Goal: Find contact information: Find contact information

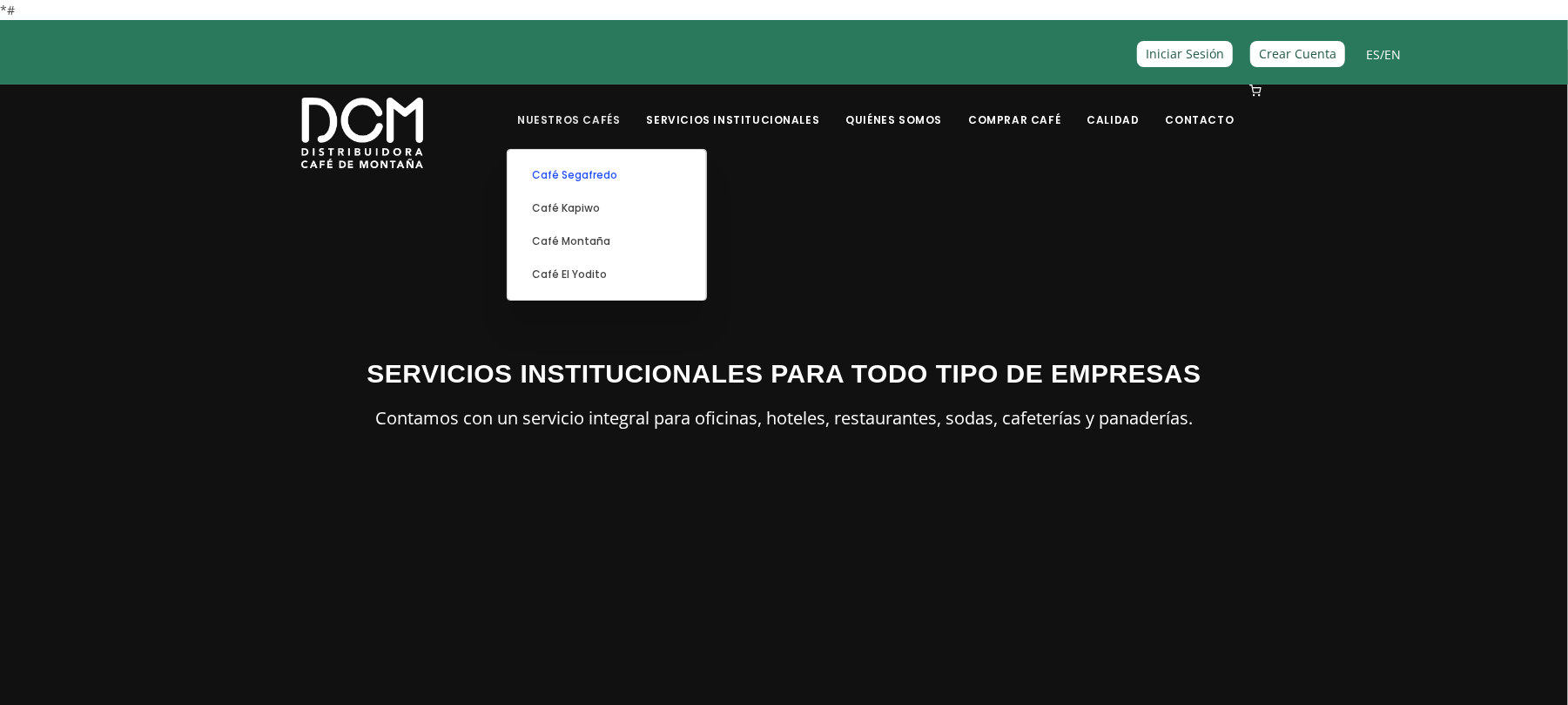
click at [611, 178] on link "Café Segafredo" at bounding box center [607, 175] width 181 height 33
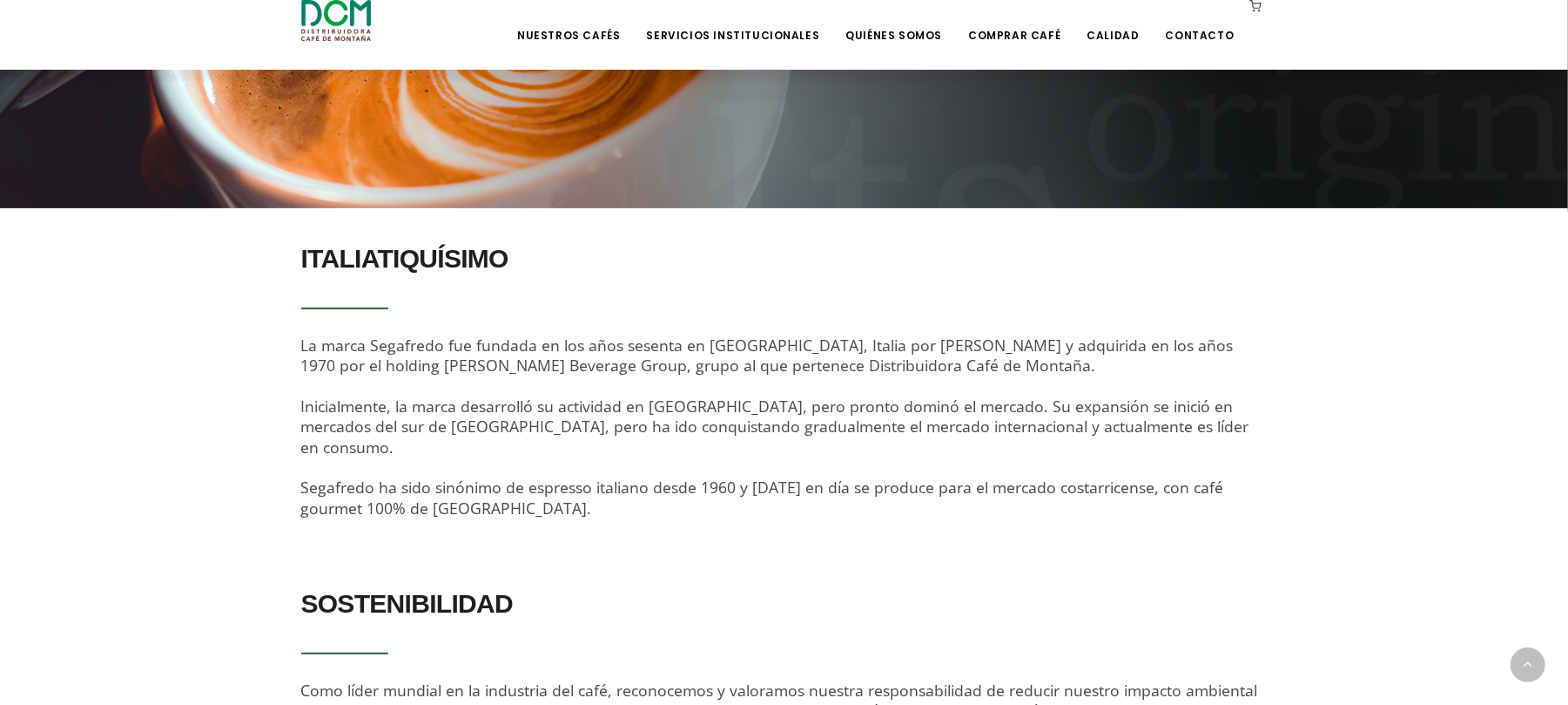
scroll to position [434, 0]
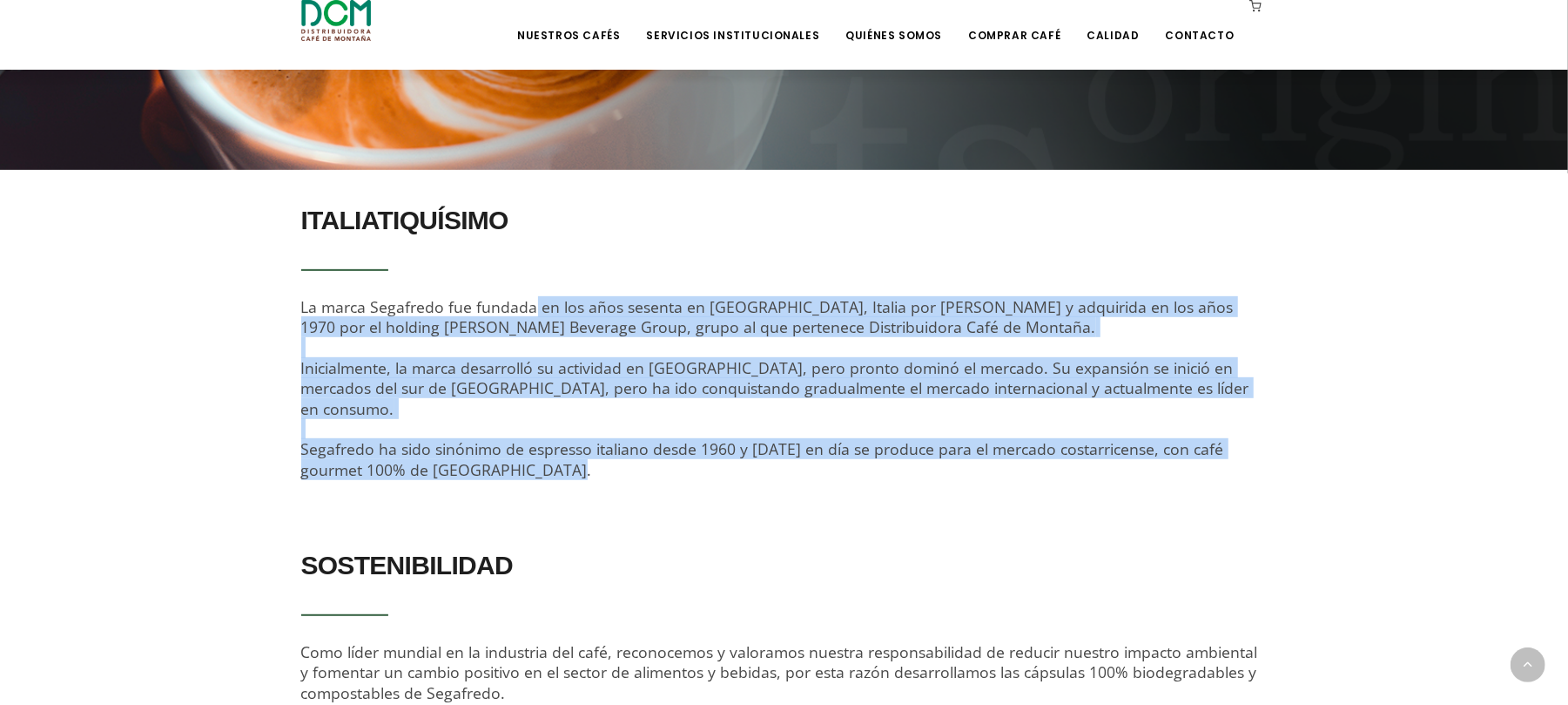
drag, startPoint x: 301, startPoint y: 305, endPoint x: 450, endPoint y: 475, distance: 226.1
click at [450, 475] on div "ITALIATIQUÍSIMO La marca Segafredo fue fundada en los años sesenta en [GEOGRAPH…" at bounding box center [784, 352] width 993 height 311
copy span "La marca Segafredo fue fundada en los años sesenta en [GEOGRAPHIC_DATA], Italia…"
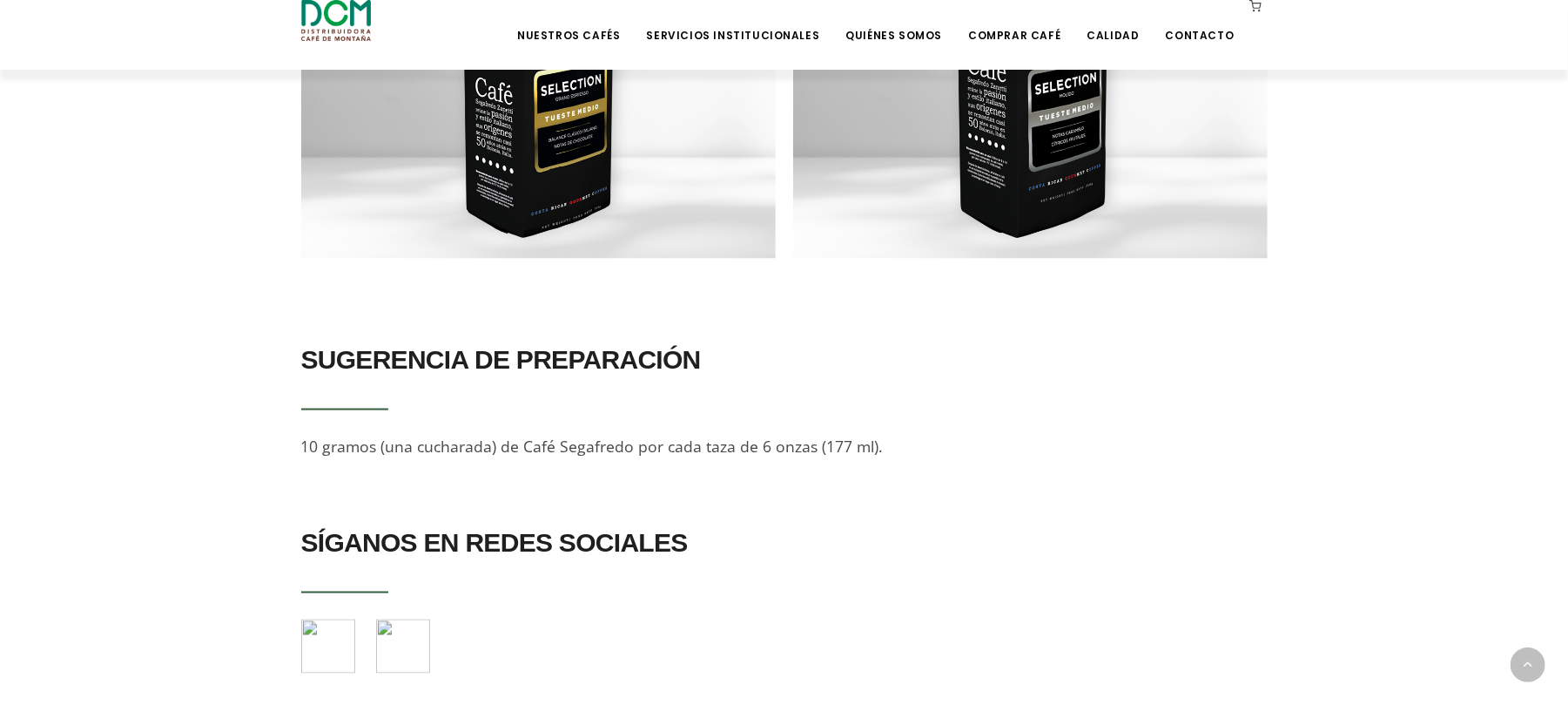
scroll to position [1778, 0]
click at [794, 29] on link "Servicios Institucionales" at bounding box center [733, 22] width 194 height 41
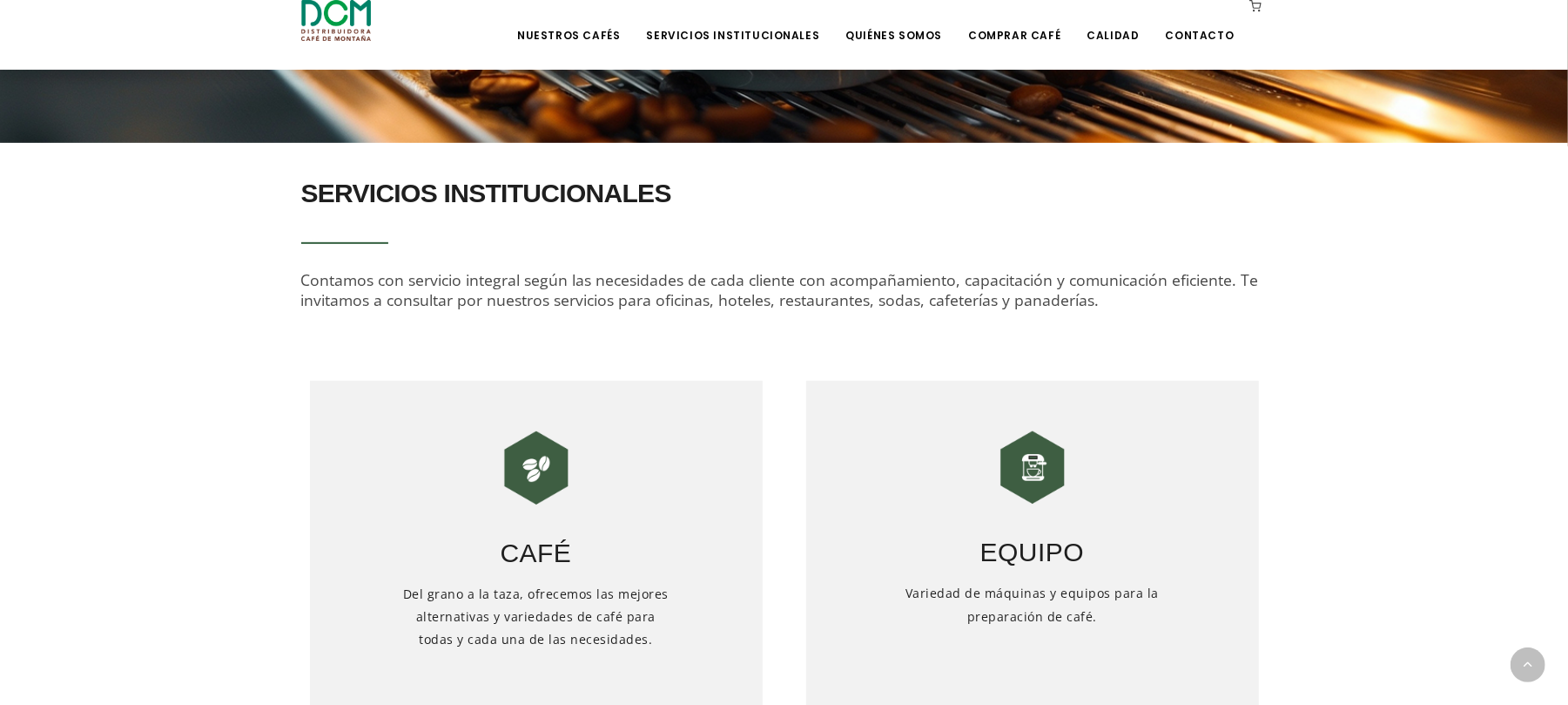
scroll to position [458, 0]
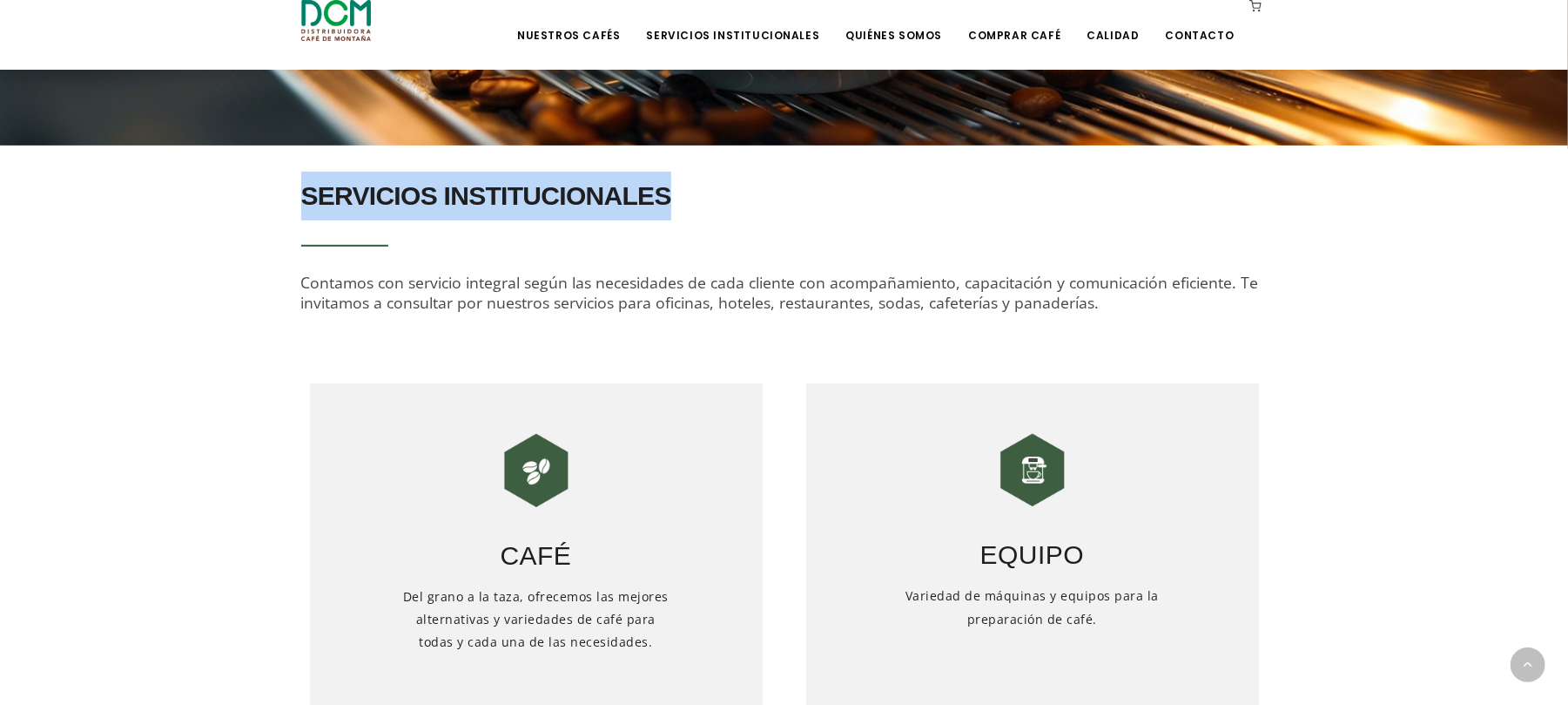
drag, startPoint x: 300, startPoint y: 194, endPoint x: 704, endPoint y: 201, distance: 404.1
click at [704, 201] on div "SERVICIOS INSTITUCIONALES Contamos con servicio integral según las necesidades …" at bounding box center [784, 255] width 993 height 168
copy h2 "SERVICIOS INSTITUCIONALES"
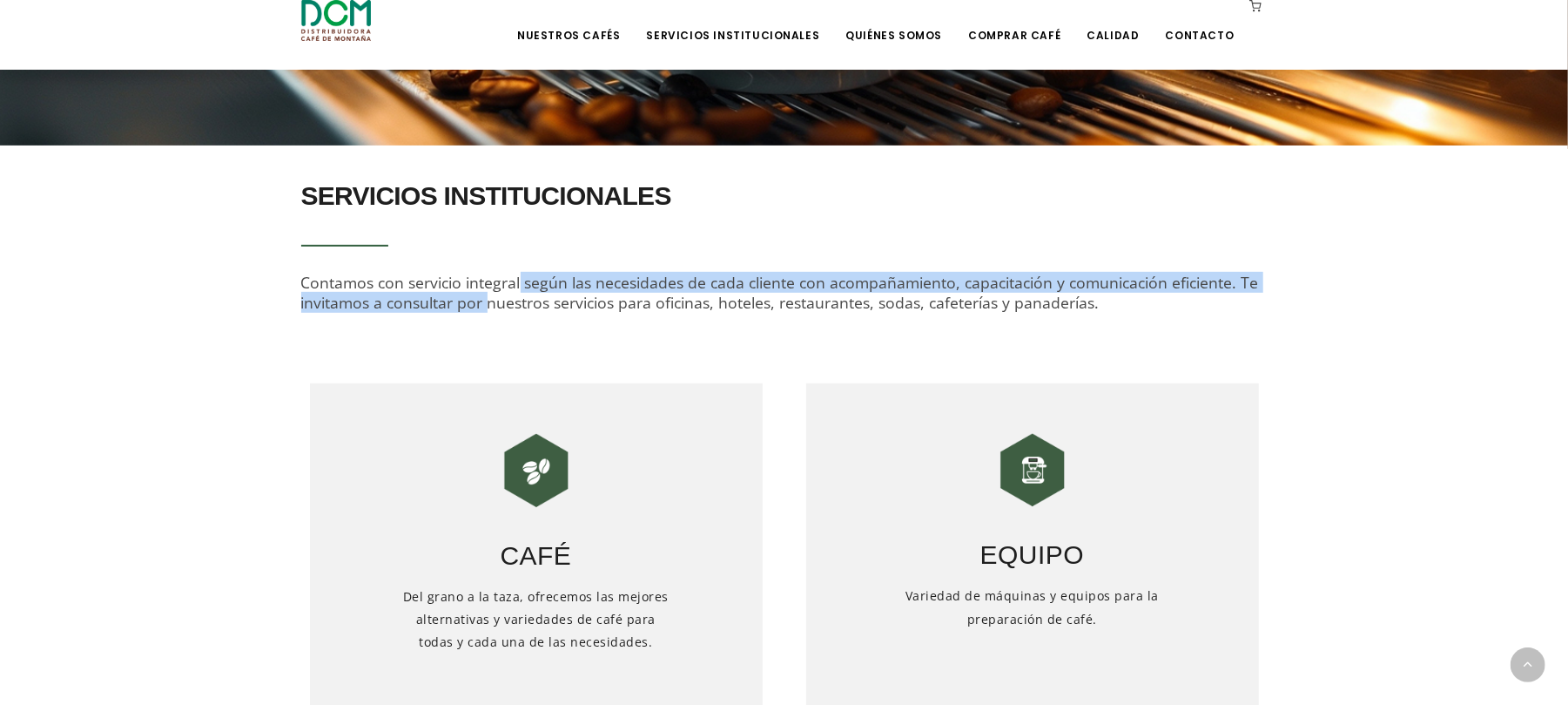
drag, startPoint x: 301, startPoint y: 280, endPoint x: 1238, endPoint y: 280, distance: 937.0
click at [1238, 280] on span "Contamos con servicio integral según las necesidades de cada cliente con acompa…" at bounding box center [780, 293] width 958 height 41
copy span "Contamos con servicio integral según las necesidades de cada cliente con acompa…"
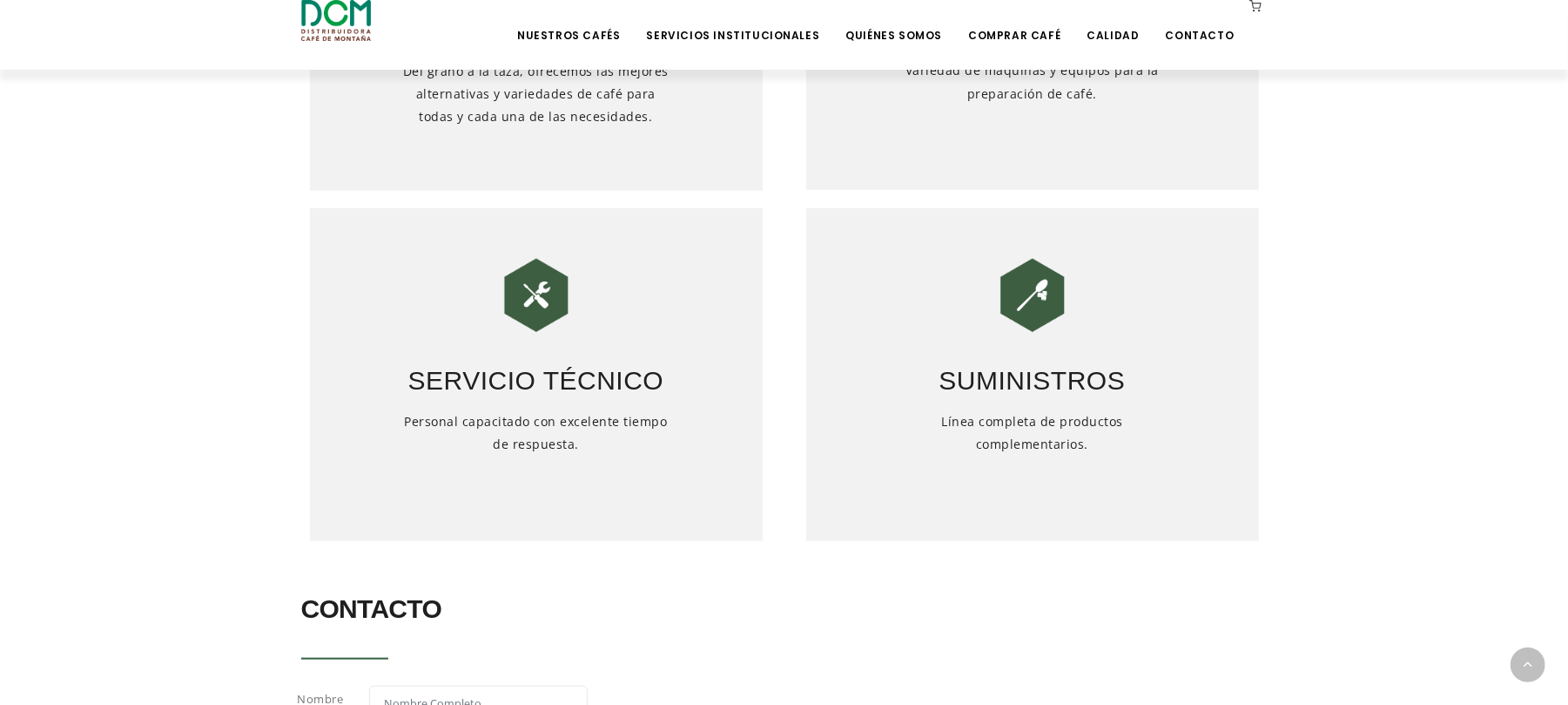
scroll to position [991, 0]
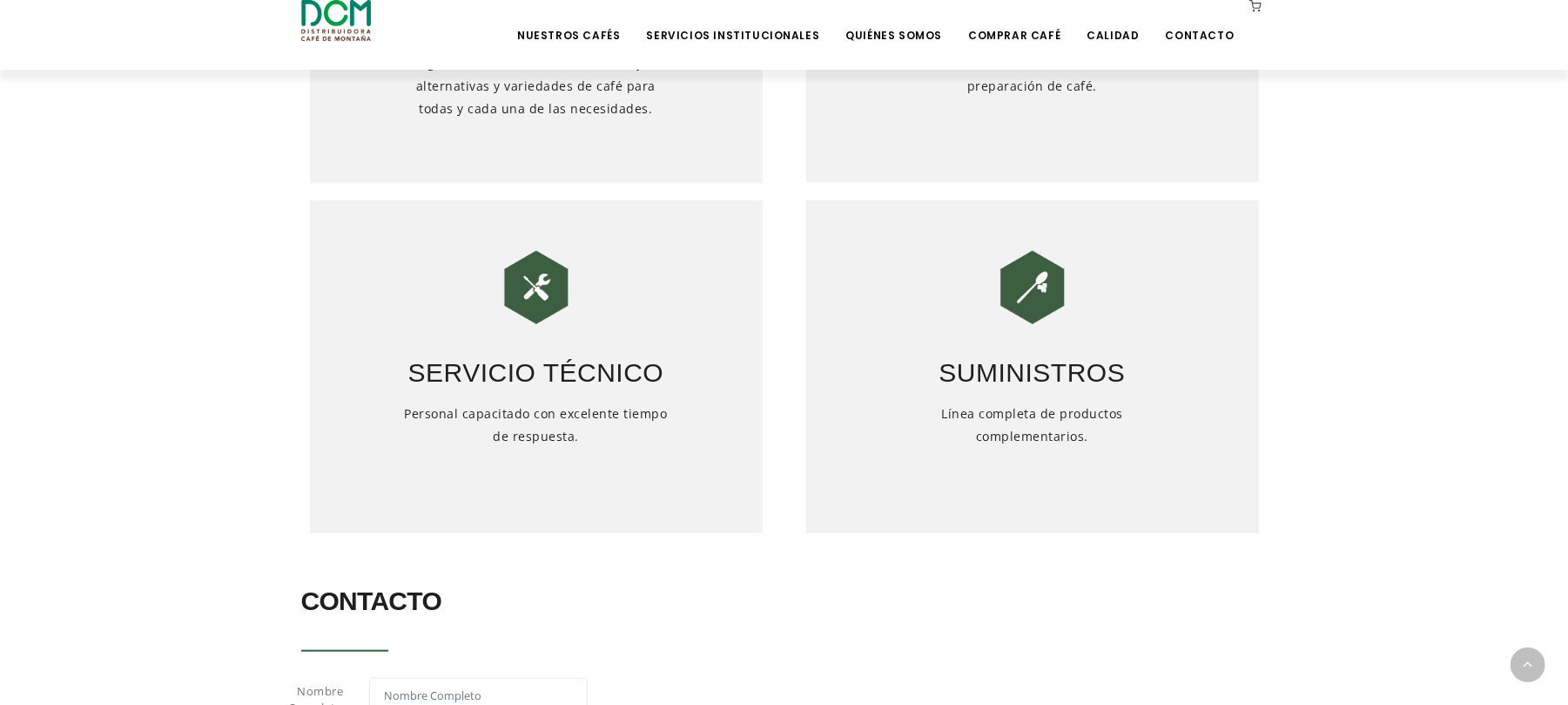
click at [527, 291] on img at bounding box center [537, 287] width 87 height 87
drag, startPoint x: 400, startPoint y: 364, endPoint x: 642, endPoint y: 451, distance: 257.2
click at [642, 451] on div "Servicio Técnico Personal capacitado con excelente tiempo de respuesta." at bounding box center [537, 367] width 453 height 333
copy div "Servicio Técnico Personal capacitado con excelente tiempo de respuesta."
click at [899, 423] on h5 "Línea completa de productos complementarios." at bounding box center [1032, 459] width 272 height 113
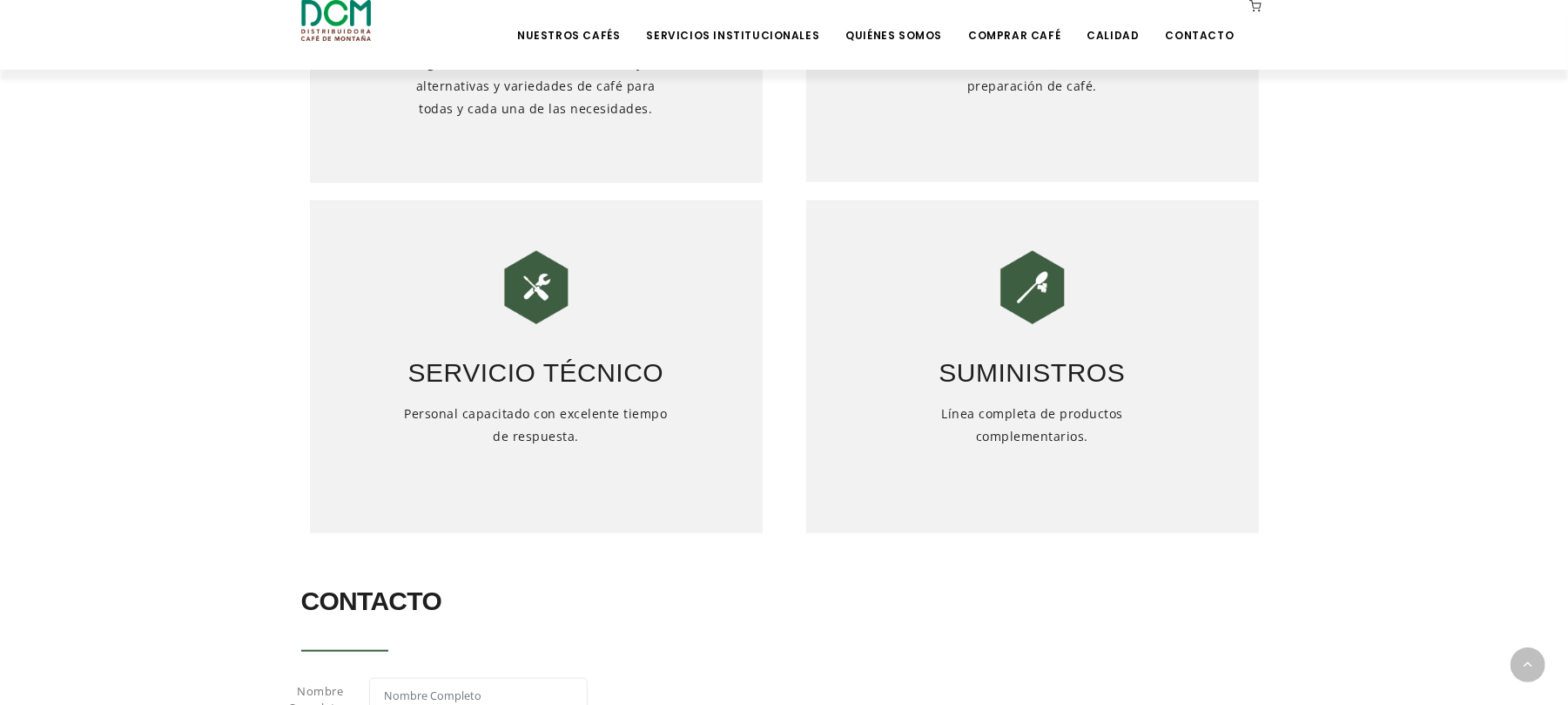
drag, startPoint x: 940, startPoint y: 373, endPoint x: 1101, endPoint y: 430, distance: 170.8
click at [1101, 430] on div "Suministros Línea completa de productos complementarios." at bounding box center [1033, 367] width 453 height 333
copy div "Suministros Línea completa de productos complementarios."
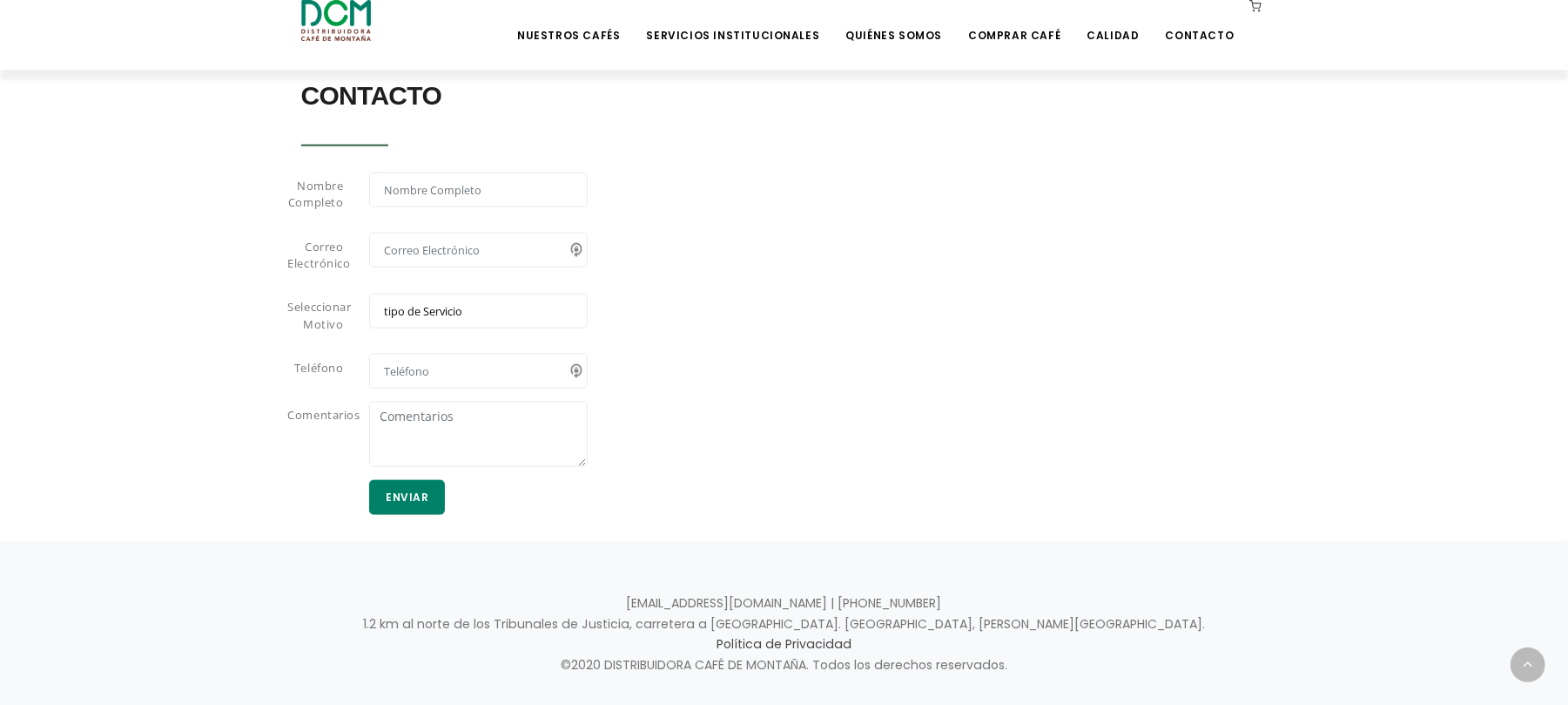
scroll to position [1537, 0]
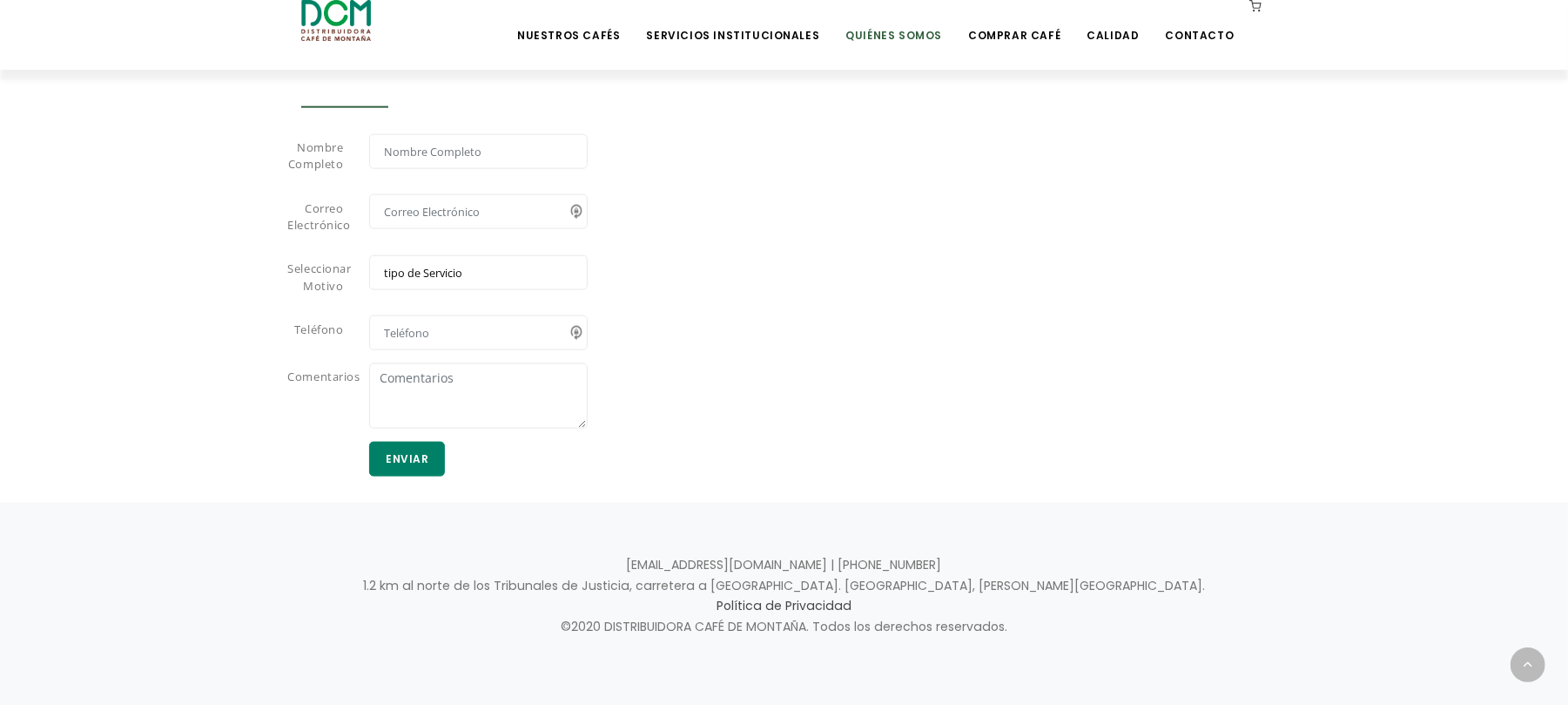
click at [913, 46] on li "Quiénes Somos" at bounding box center [894, 35] width 118 height 70
click at [910, 32] on link "Quiénes Somos" at bounding box center [894, 22] width 118 height 41
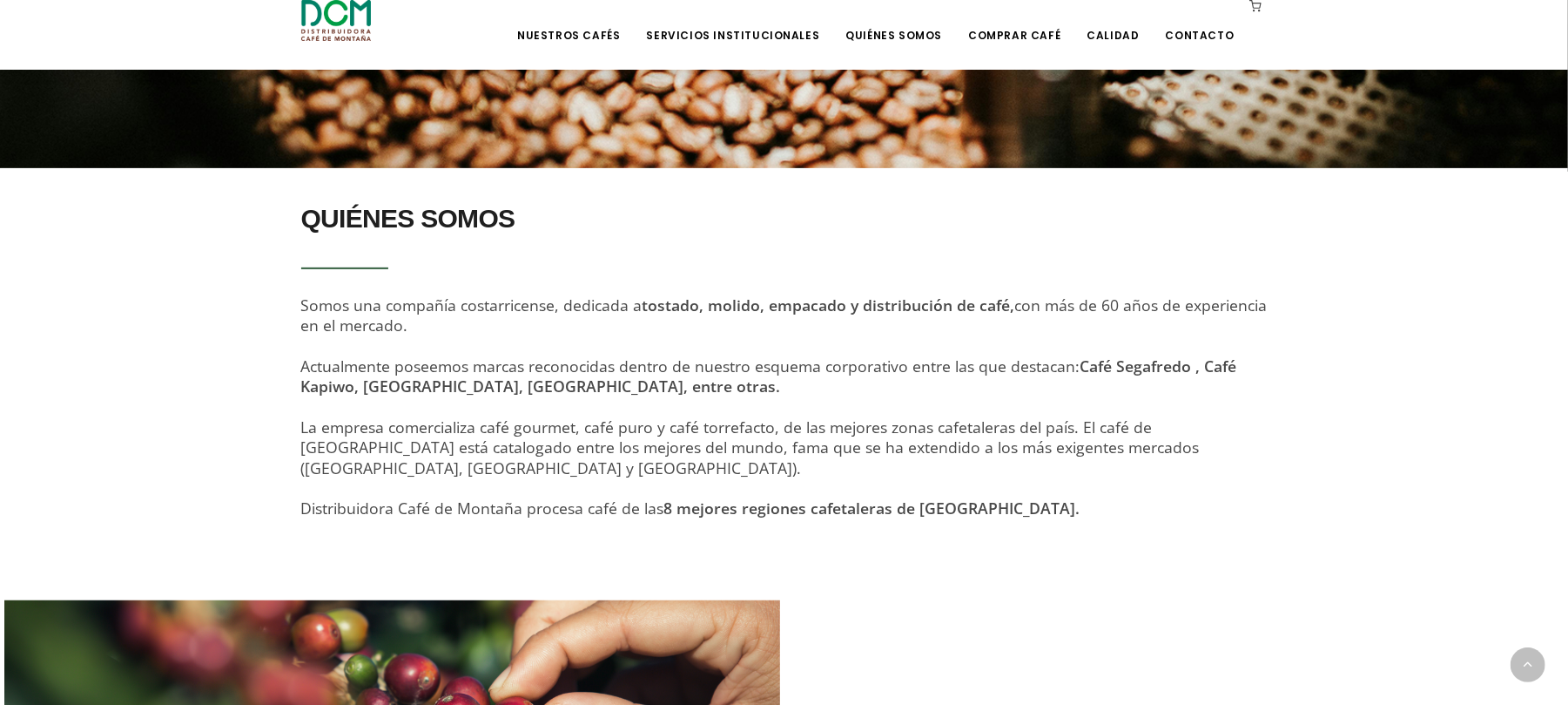
scroll to position [494, 0]
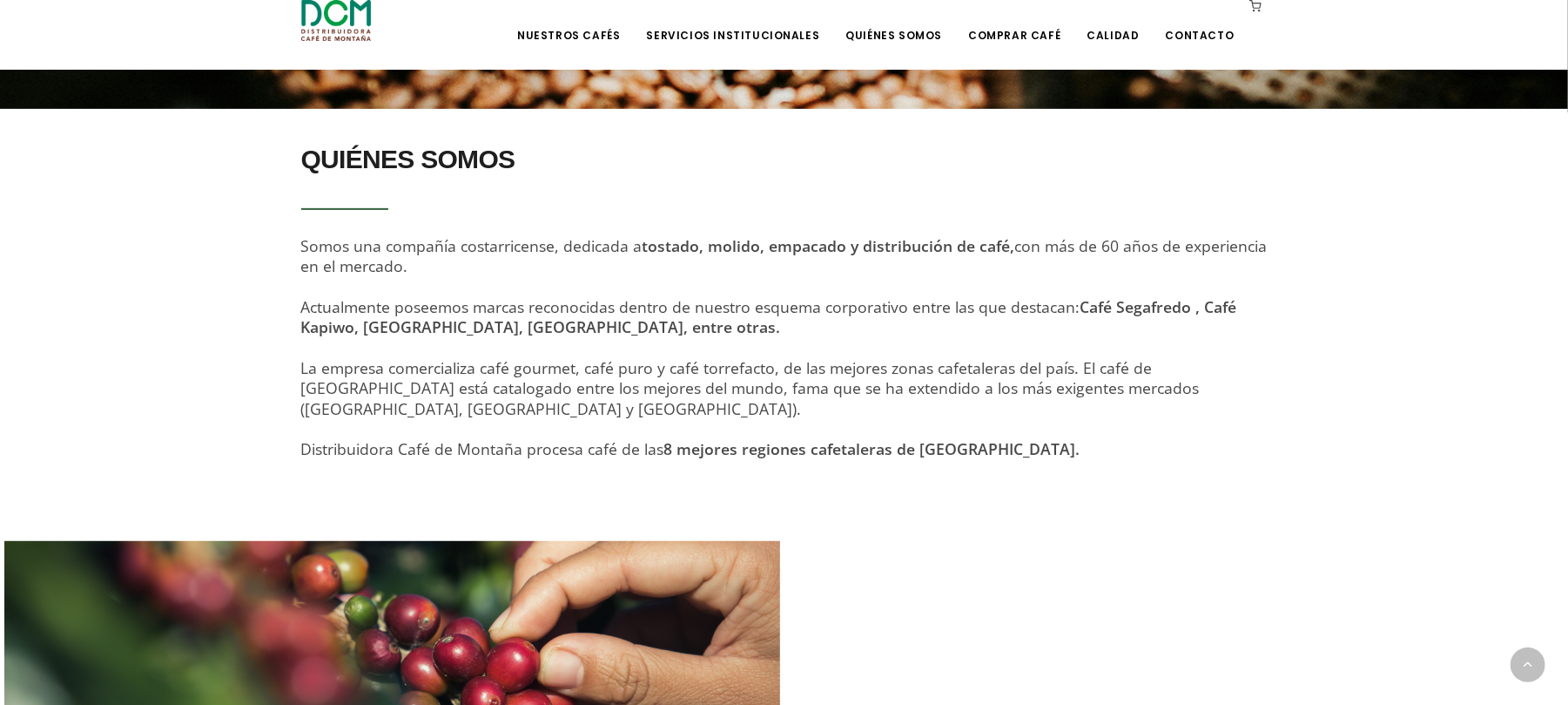
click at [450, 328] on strong "Café Segafredo , Café Kapiwo, Café Montaña, Café El Yodito, entre otras." at bounding box center [769, 317] width 936 height 41
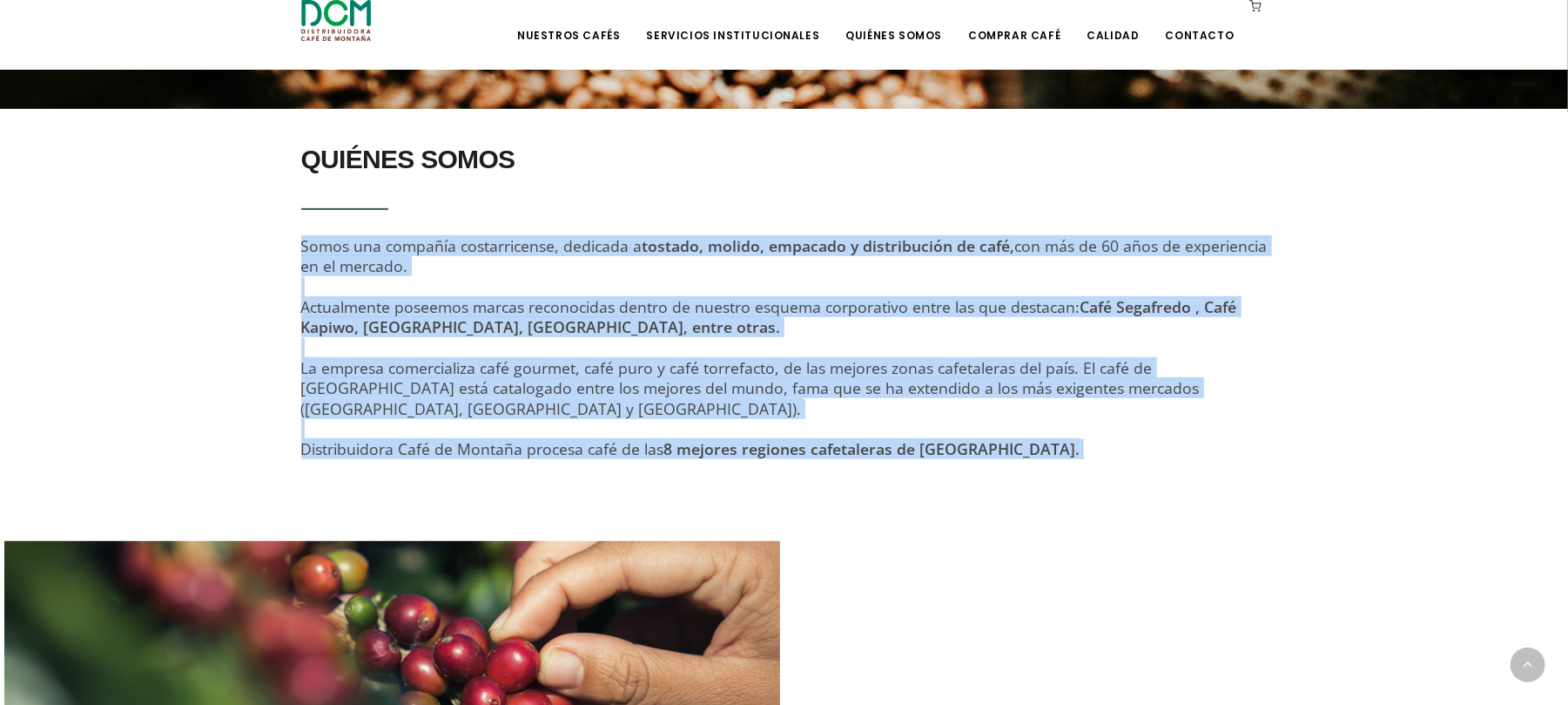
drag, startPoint x: 298, startPoint y: 238, endPoint x: 1050, endPoint y: 452, distance: 781.9
click at [1050, 452] on div "QUIÉNES SOMOS Somos una compañía costarricense, dedicada a tostado, molido, emp…" at bounding box center [784, 320] width 993 height 371
copy div "Somos una compañía costarricense, dedicada a tostado, molido, empacado y distri…"
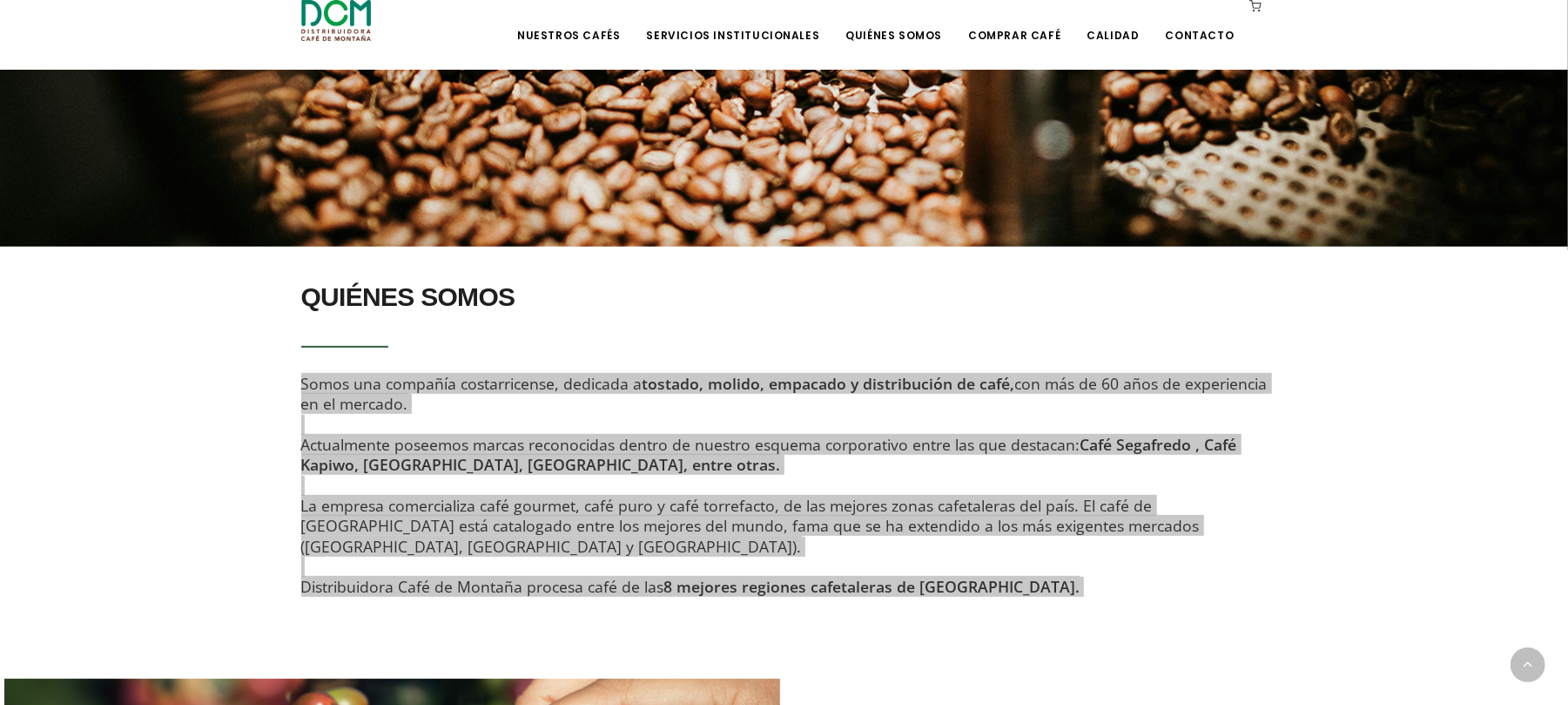
scroll to position [352, 0]
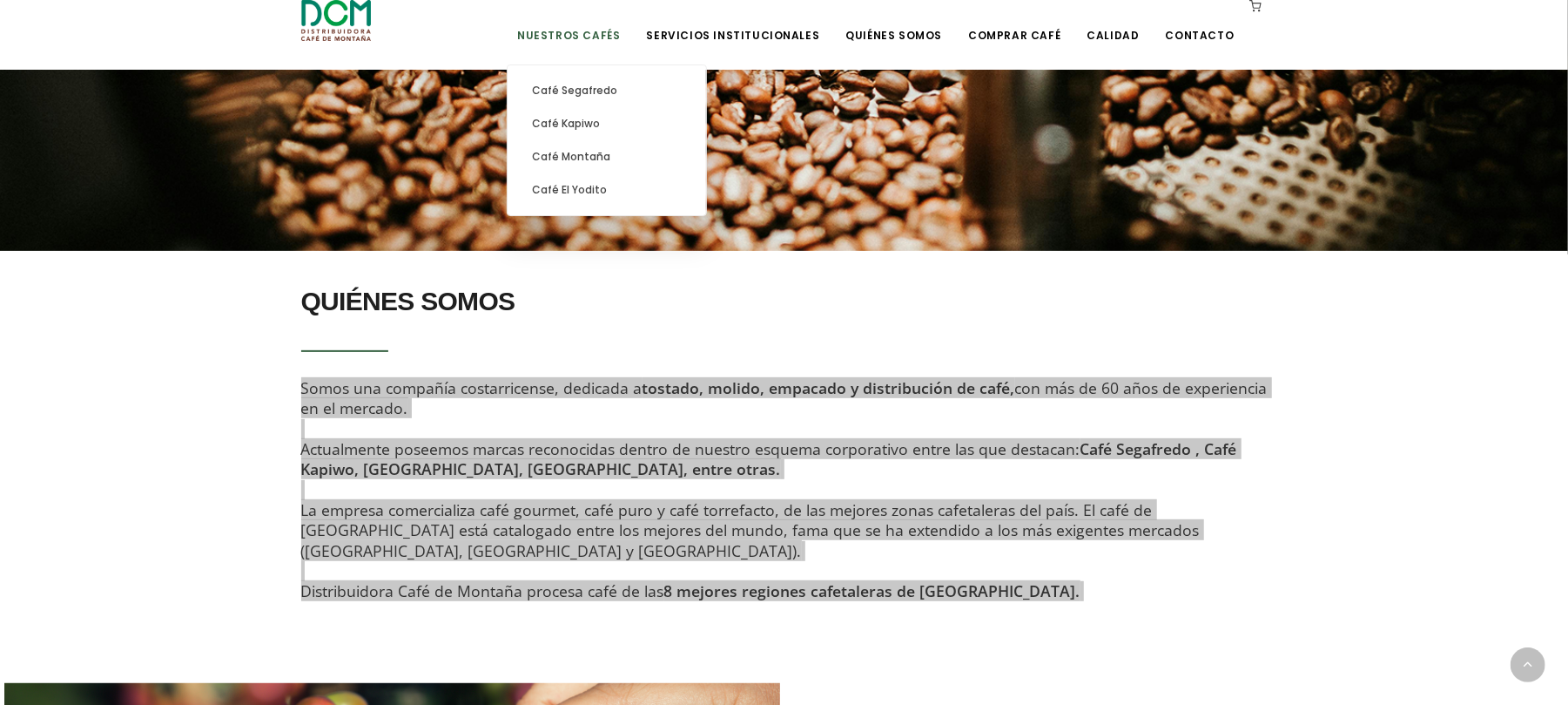
click at [573, 40] on link "Nuestros Cafés" at bounding box center [568, 22] width 124 height 41
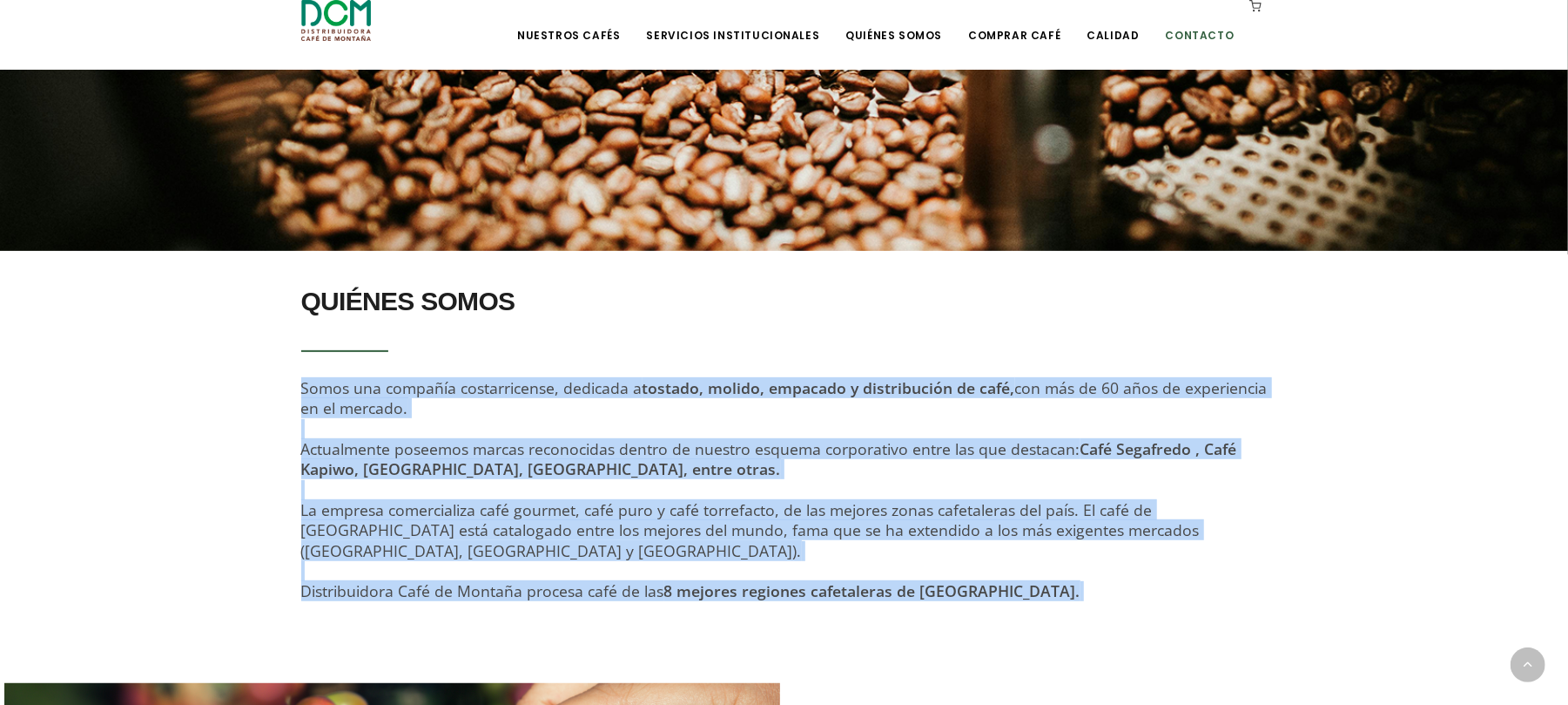
click at [1183, 26] on link "Contacto" at bounding box center [1200, 22] width 90 height 41
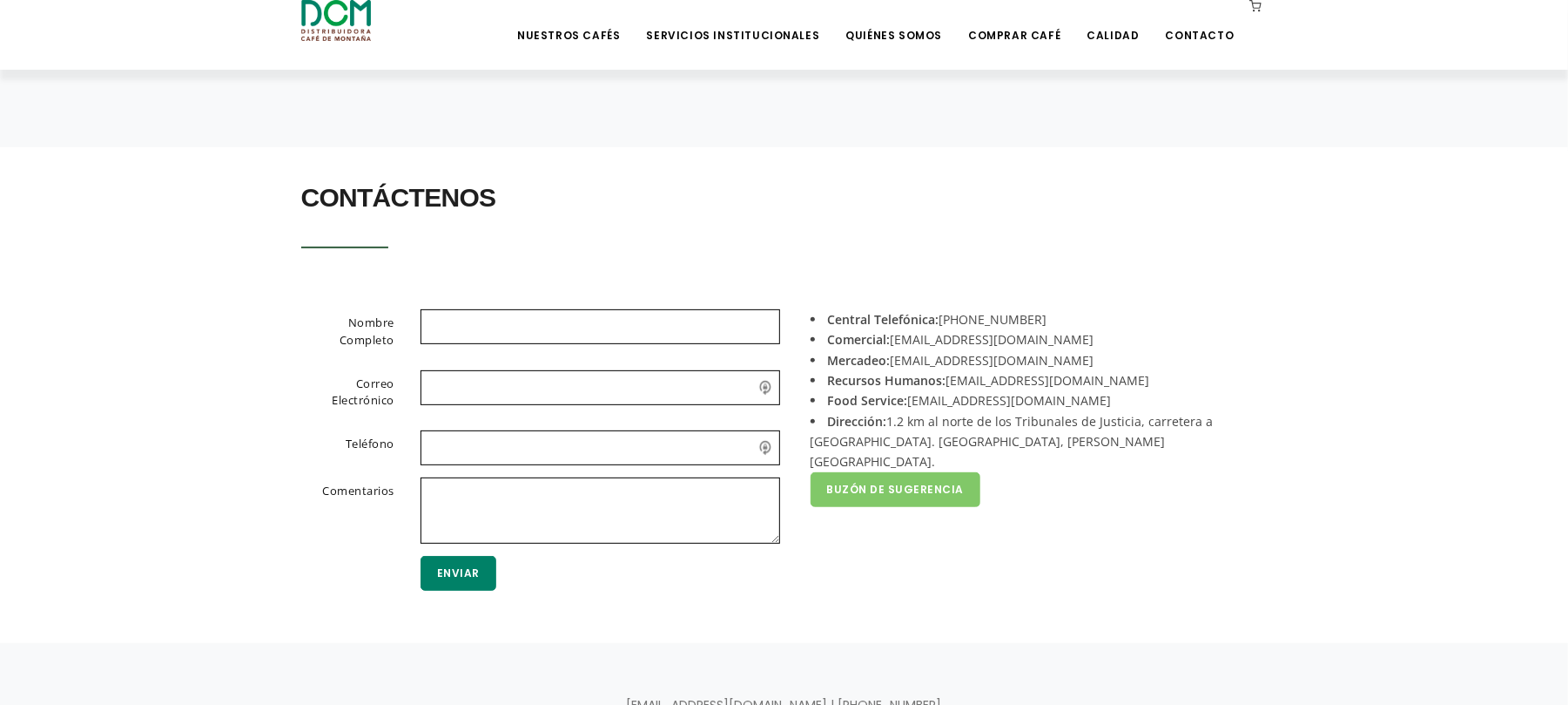
scroll to position [279, 0]
drag, startPoint x: 1033, startPoint y: 317, endPoint x: 976, endPoint y: 322, distance: 57.2
click at [976, 322] on li "Central Telefónica: [PHONE_NUMBER]" at bounding box center [1033, 321] width 444 height 20
copy li "2442-0000"
